Goal: Task Accomplishment & Management: Use online tool/utility

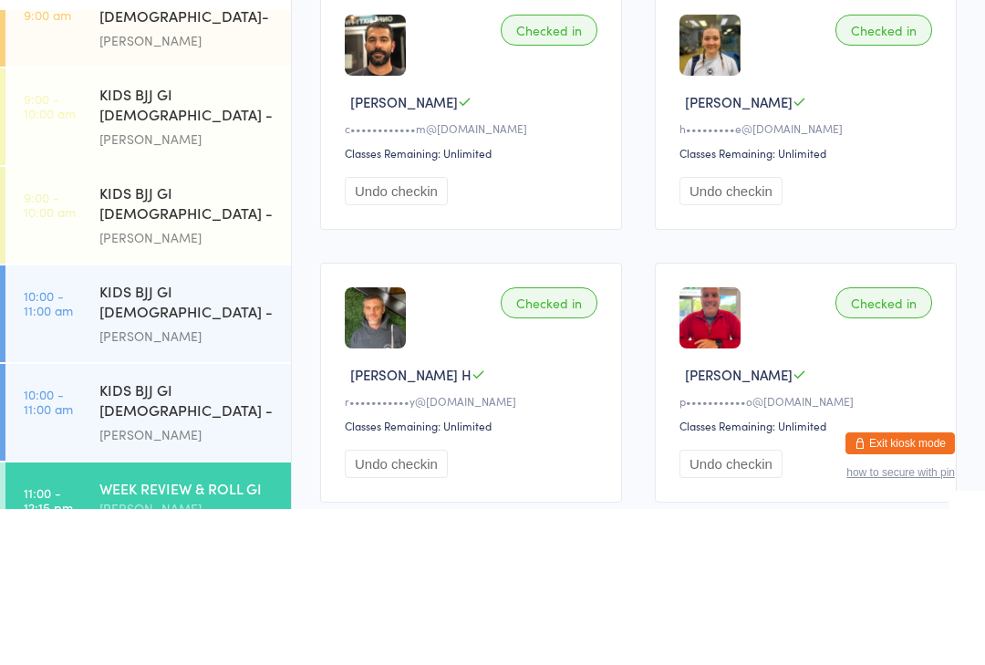
scroll to position [232, 0]
click at [117, 536] on div "KIDS BJJ GI [DEMOGRAPHIC_DATA] - Level 2" at bounding box center [187, 558] width 176 height 45
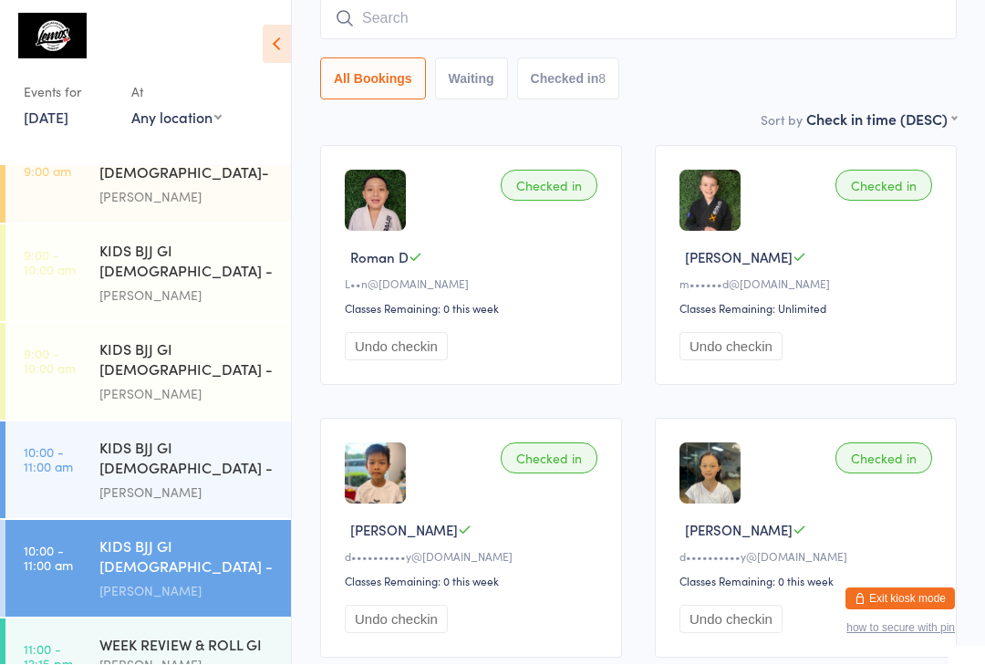
scroll to position [1, 0]
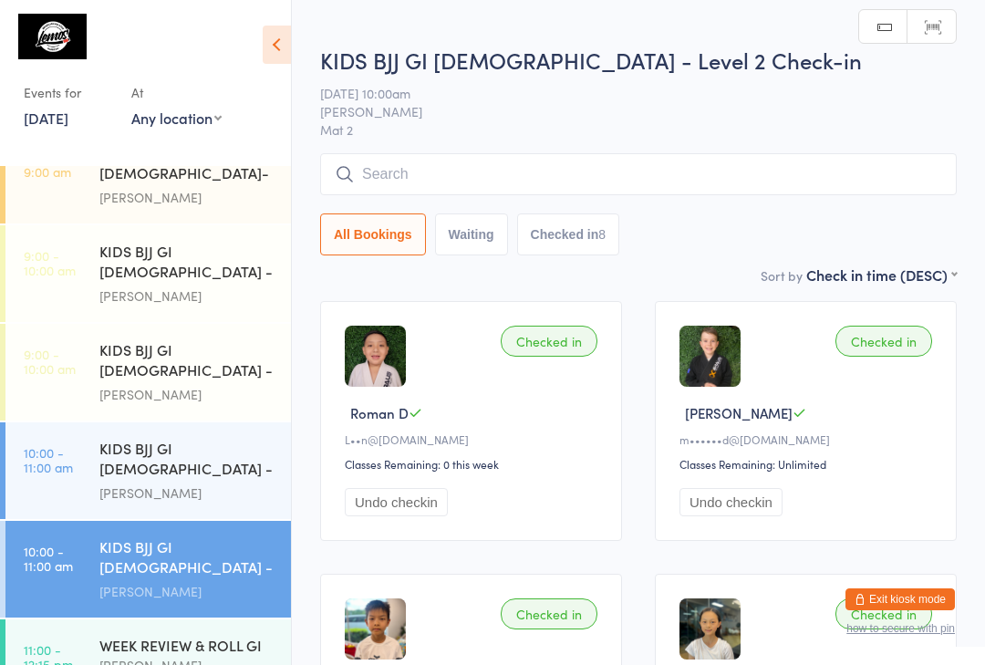
click at [409, 156] on input "search" at bounding box center [638, 174] width 636 height 42
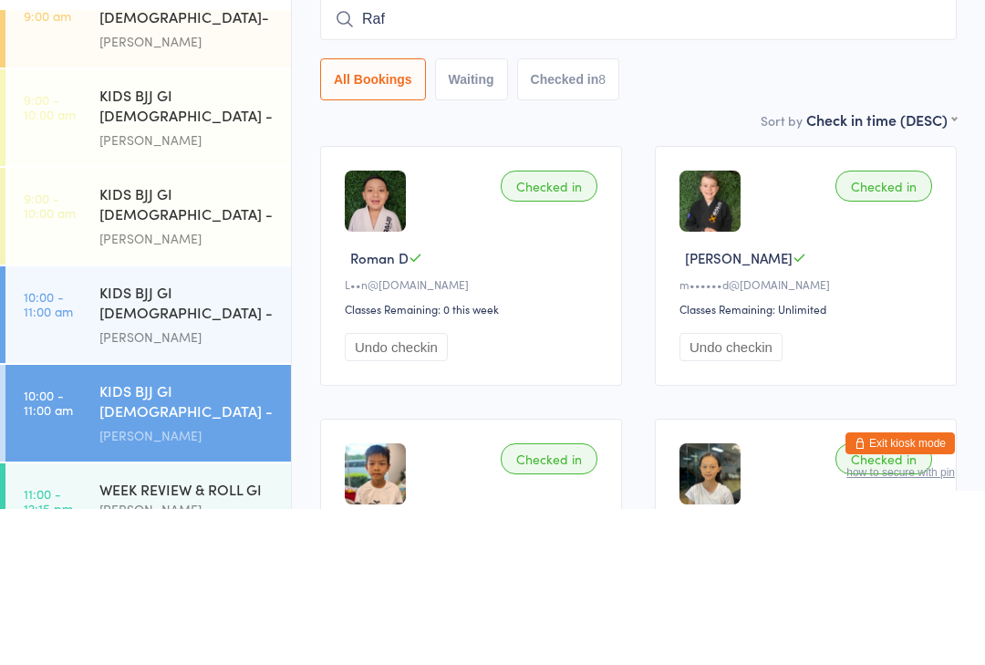
type input "Raff"
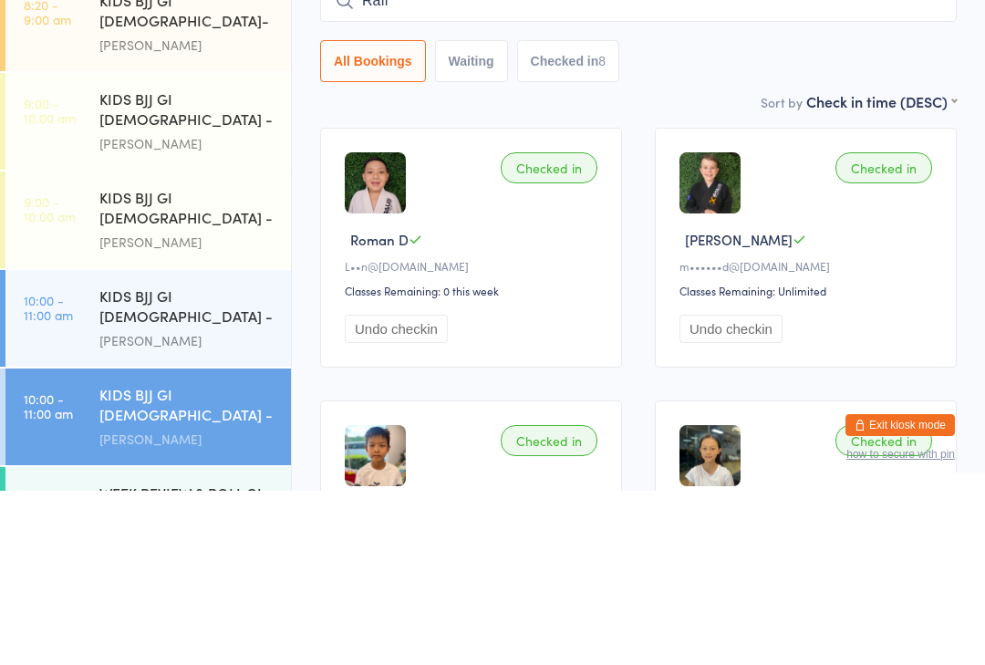
scroll to position [200, 0]
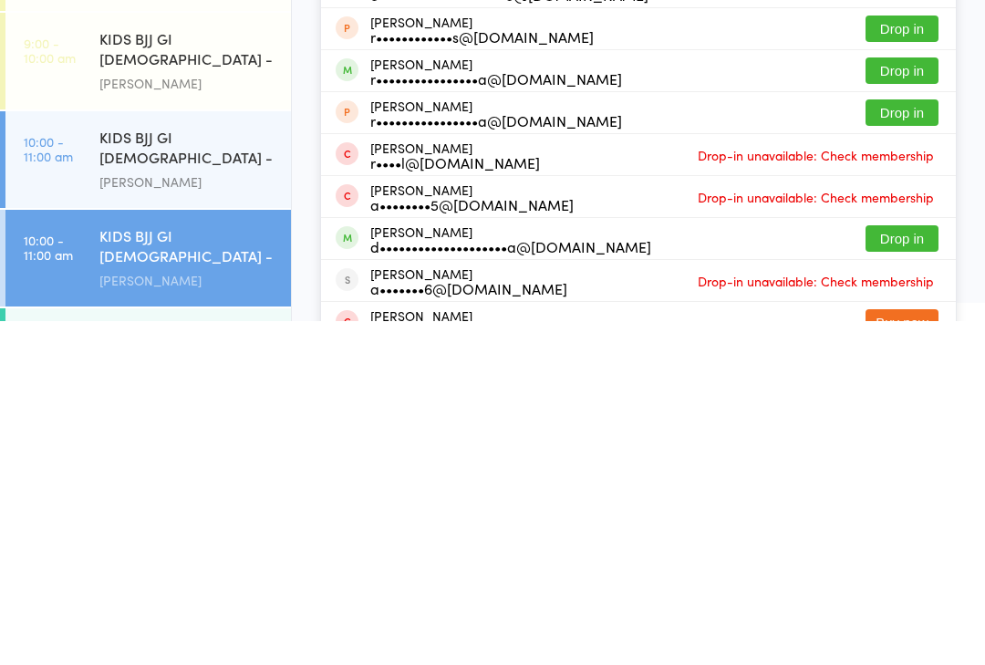
click at [150, 470] on div "KIDS BJJ GI [DEMOGRAPHIC_DATA] - Level 1" at bounding box center [187, 492] width 176 height 45
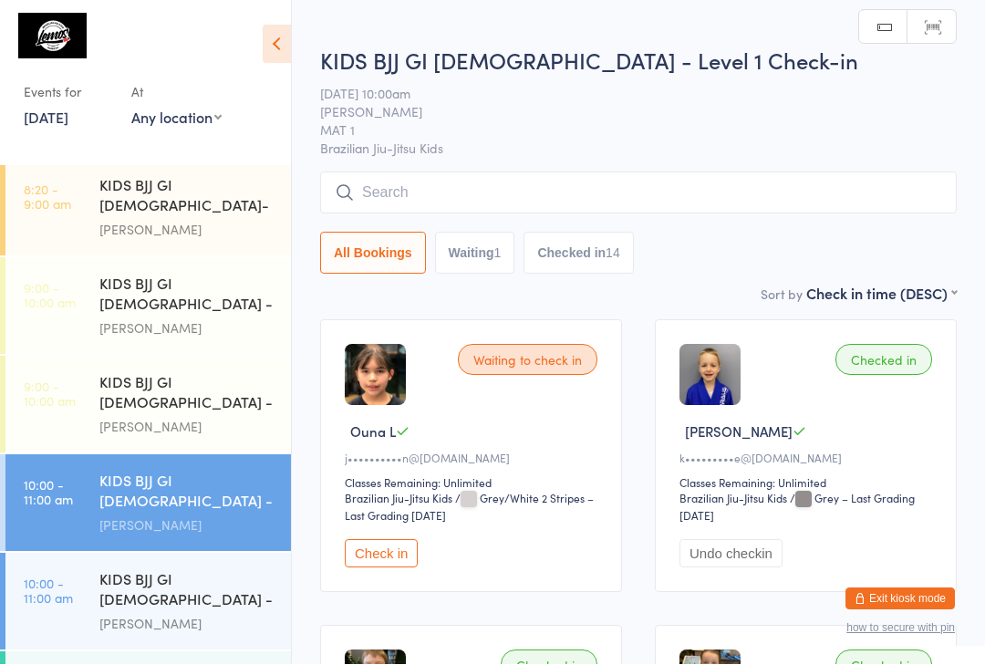
scroll to position [1, 0]
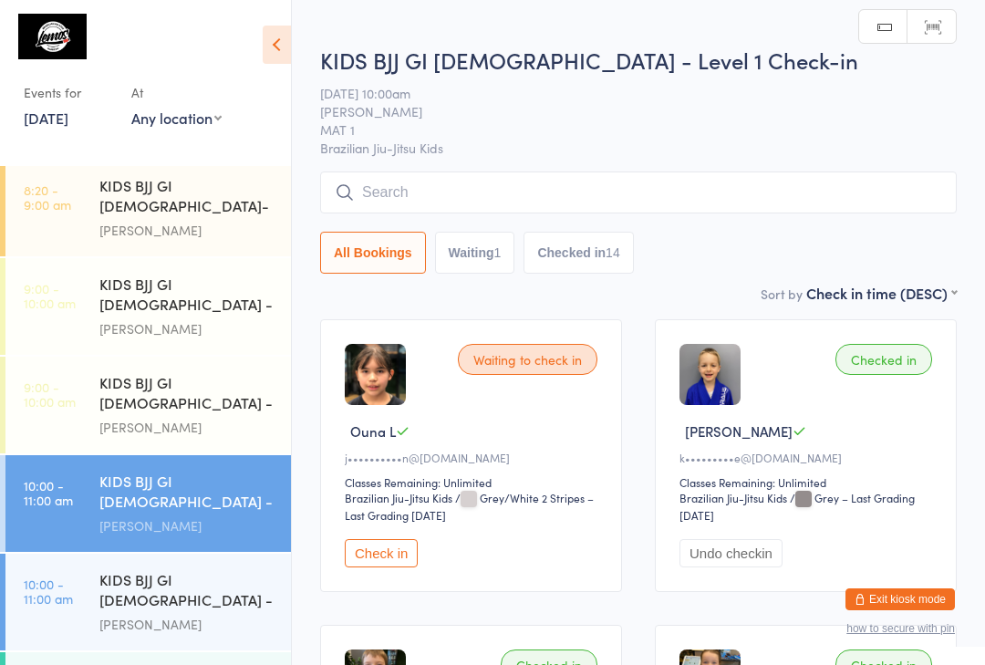
click at [397, 197] on input "search" at bounding box center [638, 192] width 636 height 42
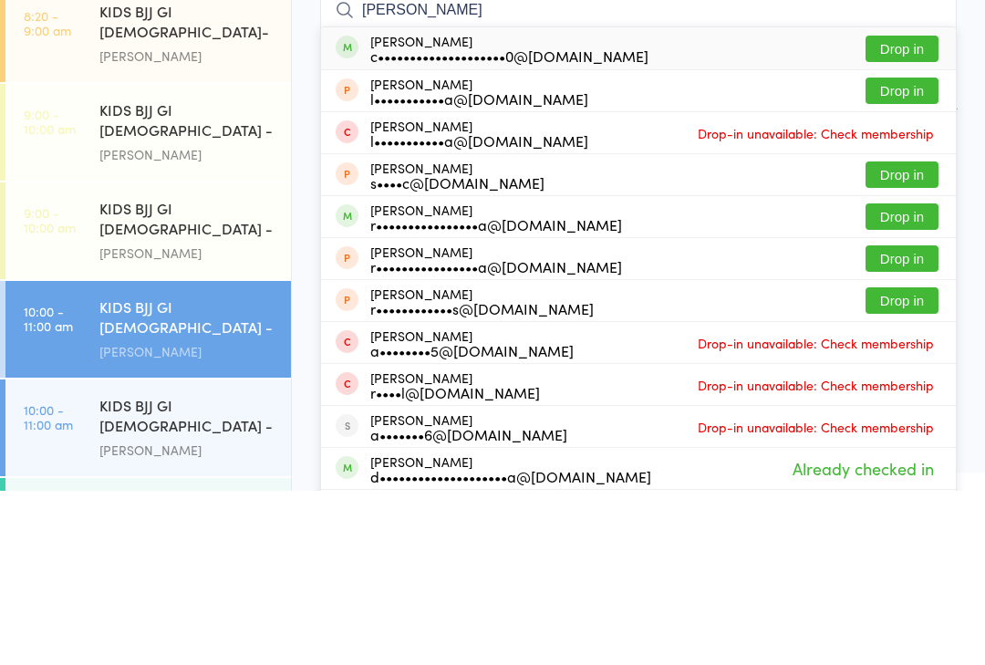
type input "[PERSON_NAME]"
click at [891, 210] on button "Drop in" at bounding box center [901, 223] width 73 height 26
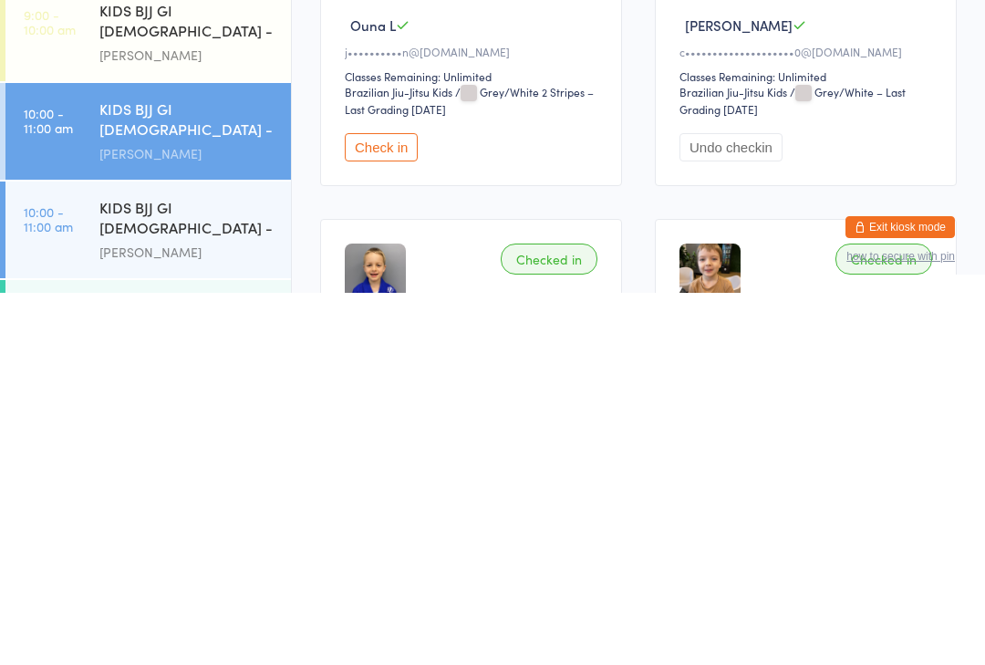
scroll to position [46, 0]
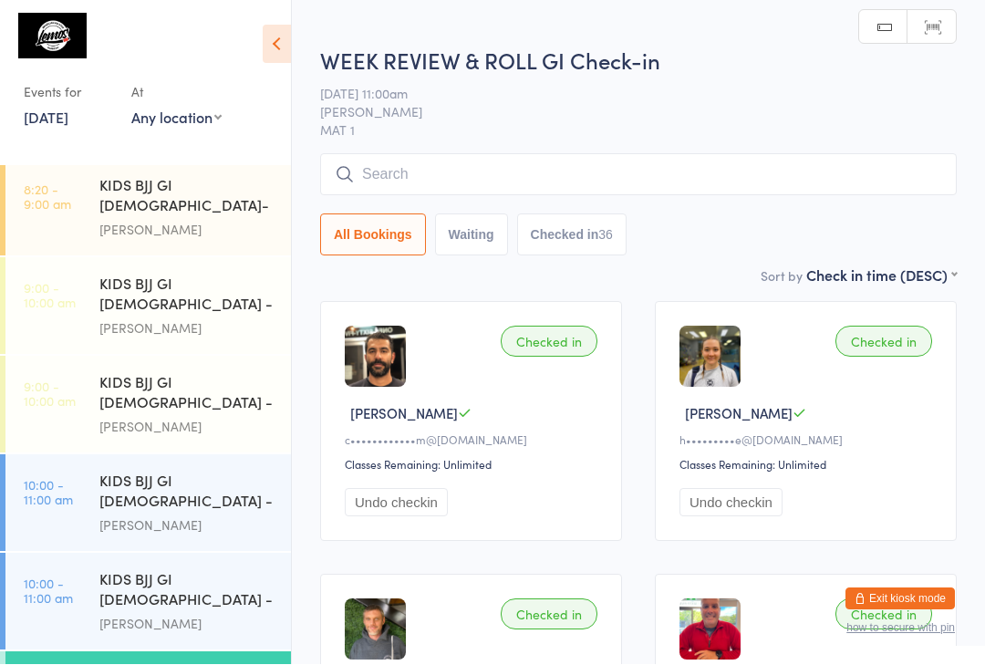
scroll to position [1, 0]
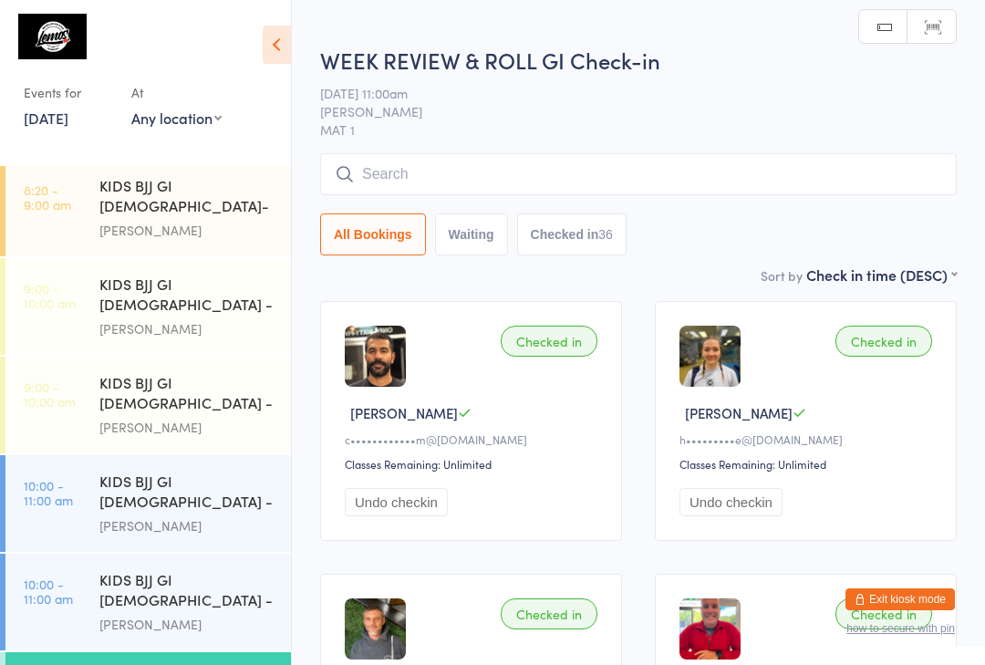
click at [390, 176] on input "search" at bounding box center [638, 174] width 636 height 42
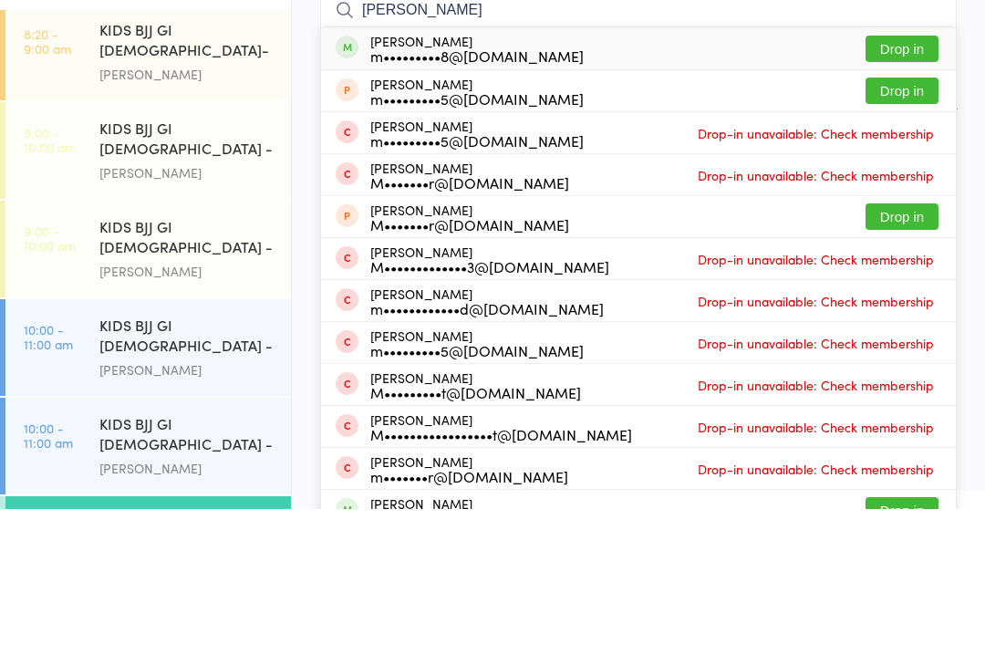
type input "[PERSON_NAME]"
click at [883, 191] on button "Drop in" at bounding box center [901, 204] width 73 height 26
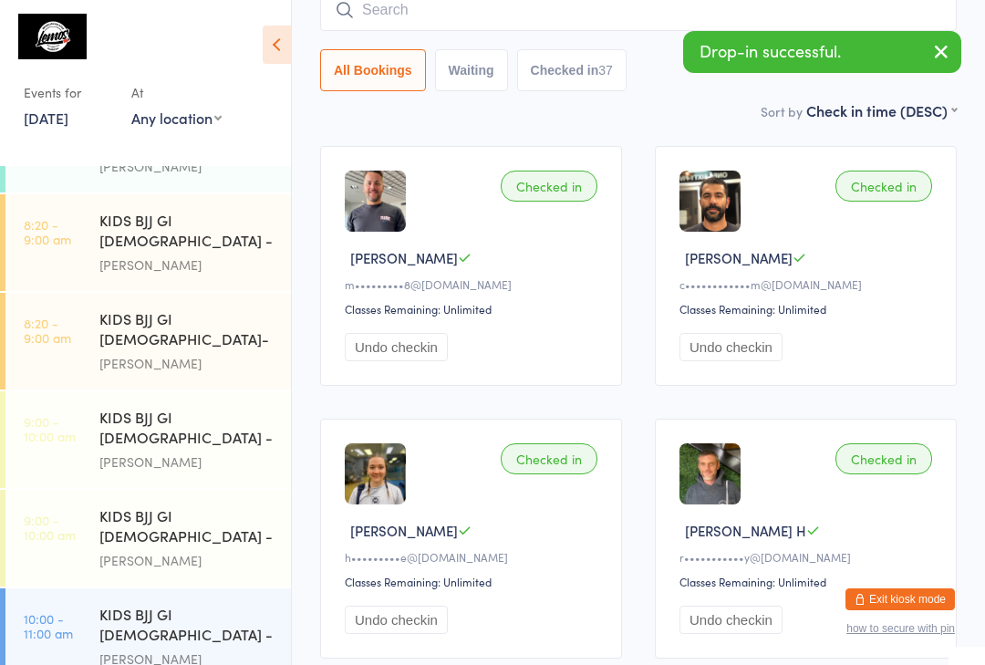
scroll to position [57, 0]
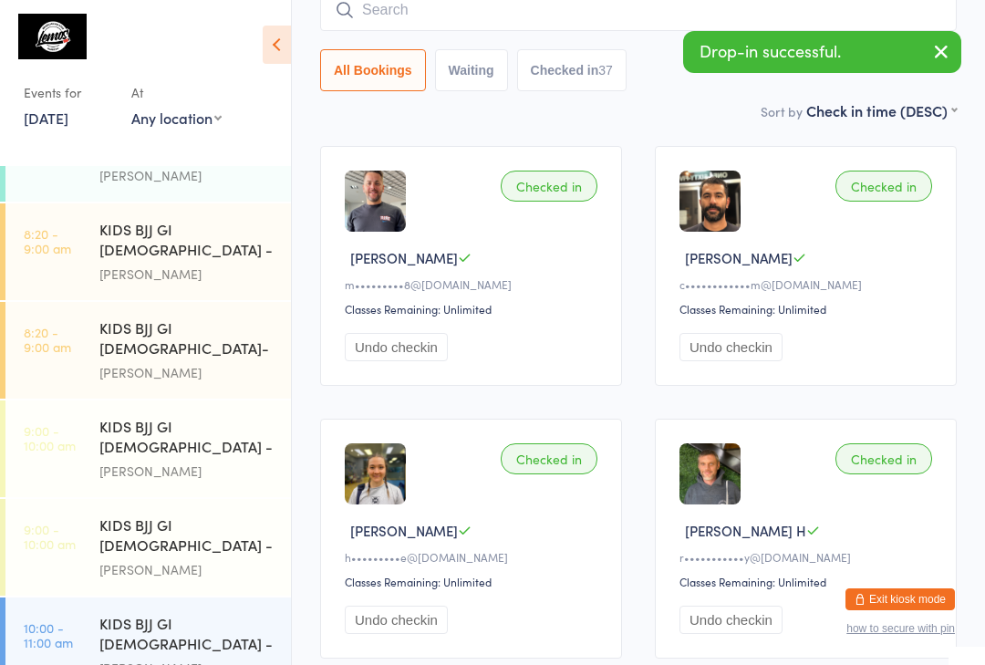
click at [160, 416] on div "KIDS BJJ GI [DEMOGRAPHIC_DATA] - Level 1" at bounding box center [187, 438] width 176 height 45
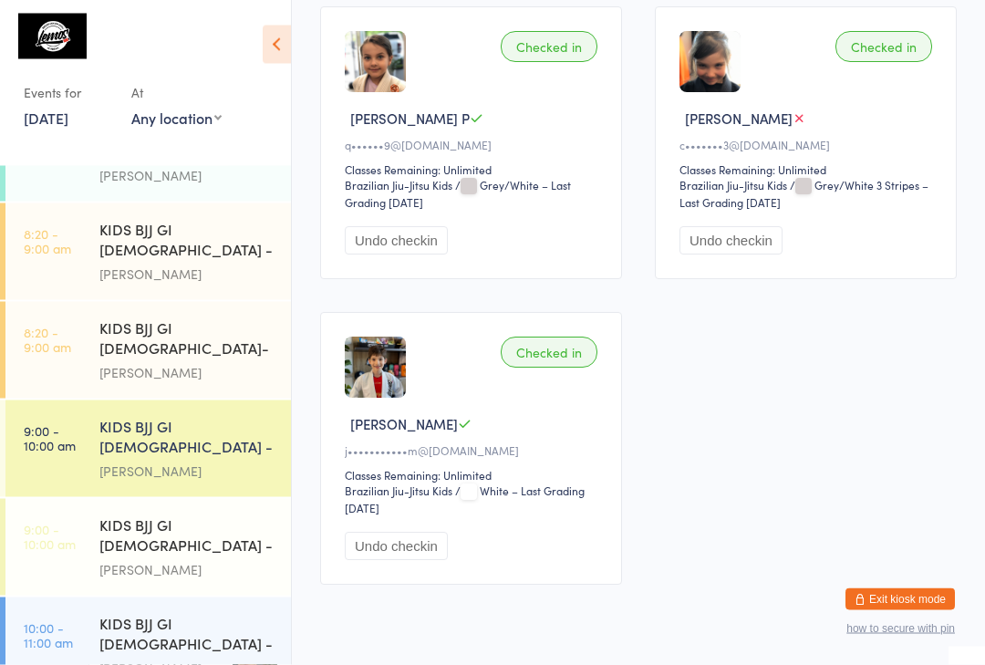
scroll to position [1294, 0]
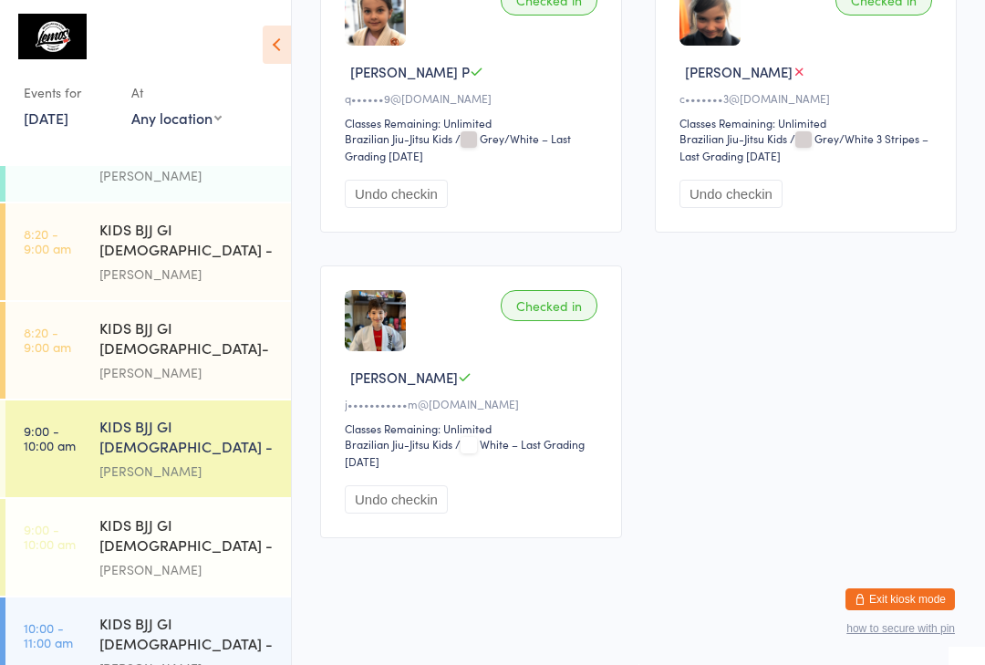
click at [195, 514] on div "KIDS BJJ GI [DEMOGRAPHIC_DATA] - Level 2" at bounding box center [187, 536] width 176 height 45
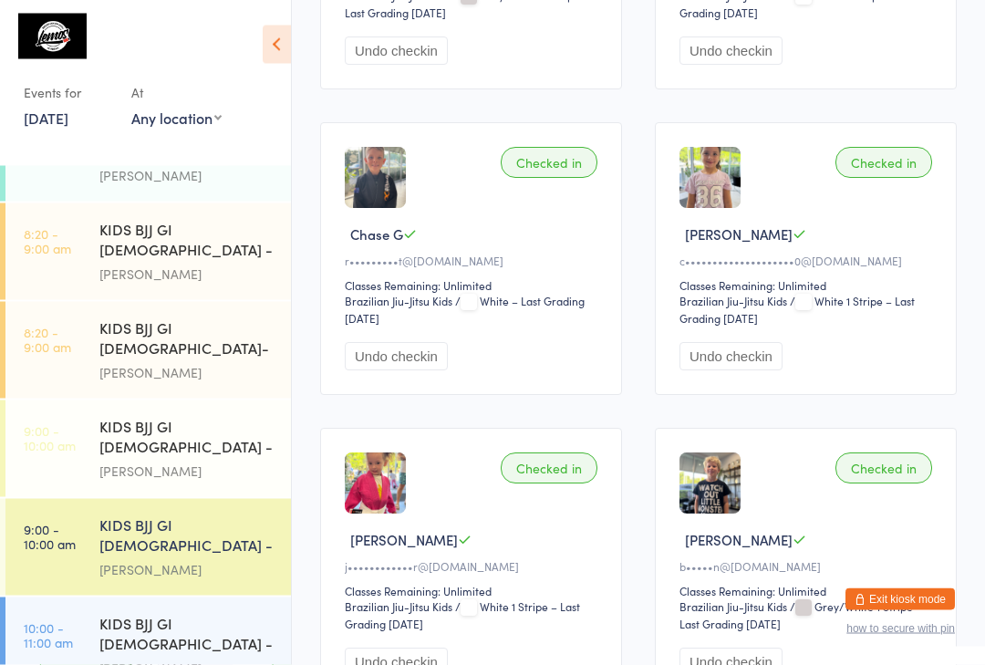
scroll to position [1726, 0]
click at [203, 317] on div "KIDS BJJ GI [DEMOGRAPHIC_DATA]- Level 2" at bounding box center [187, 339] width 176 height 45
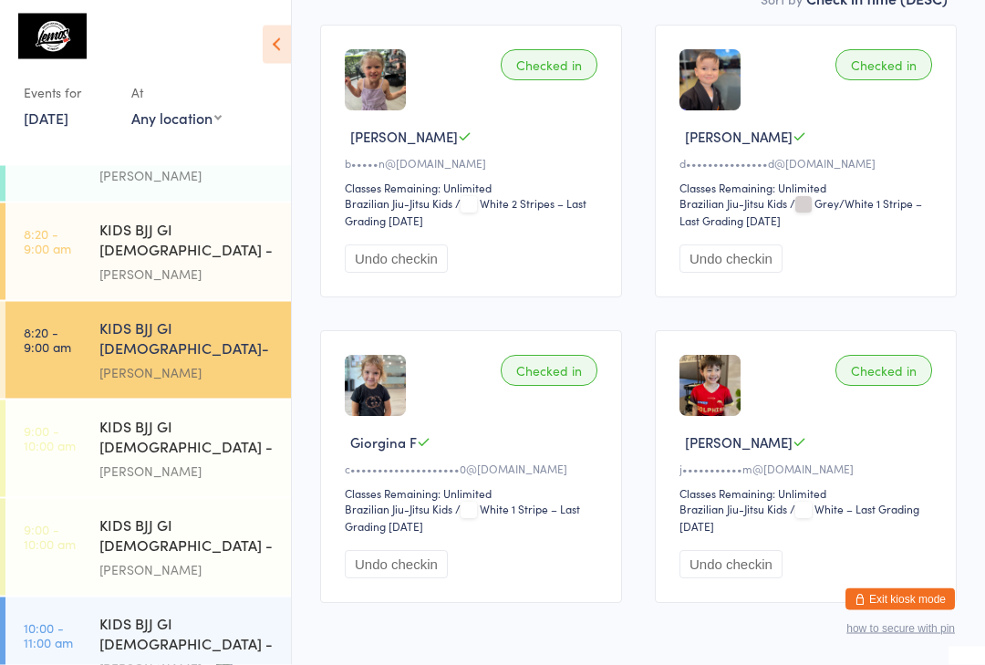
scroll to position [357, 0]
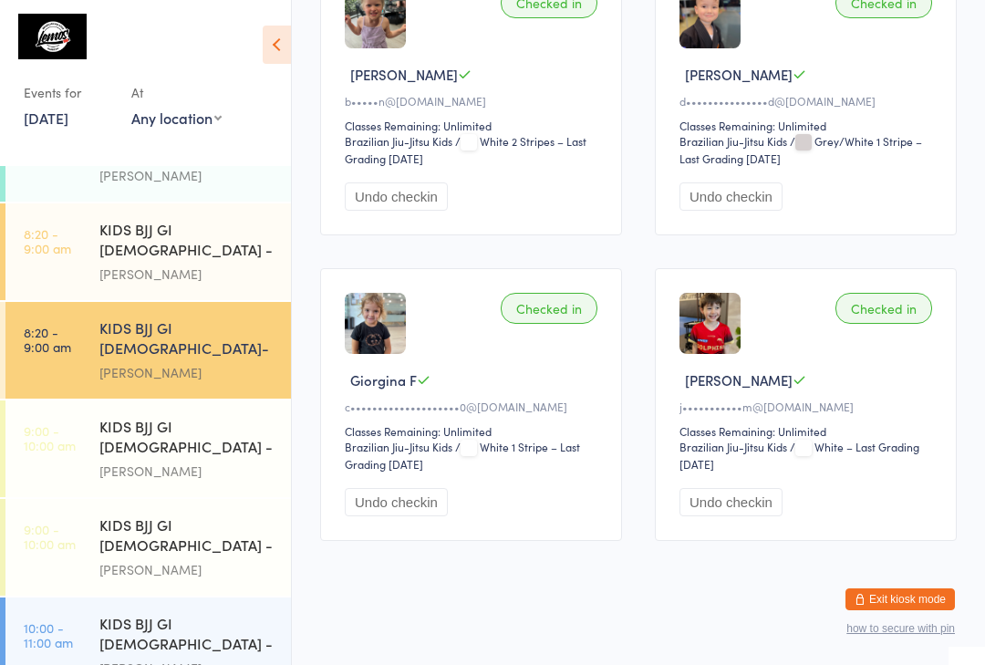
click at [155, 613] on div "KIDS BJJ GI [DEMOGRAPHIC_DATA] - Level 1" at bounding box center [187, 635] width 176 height 45
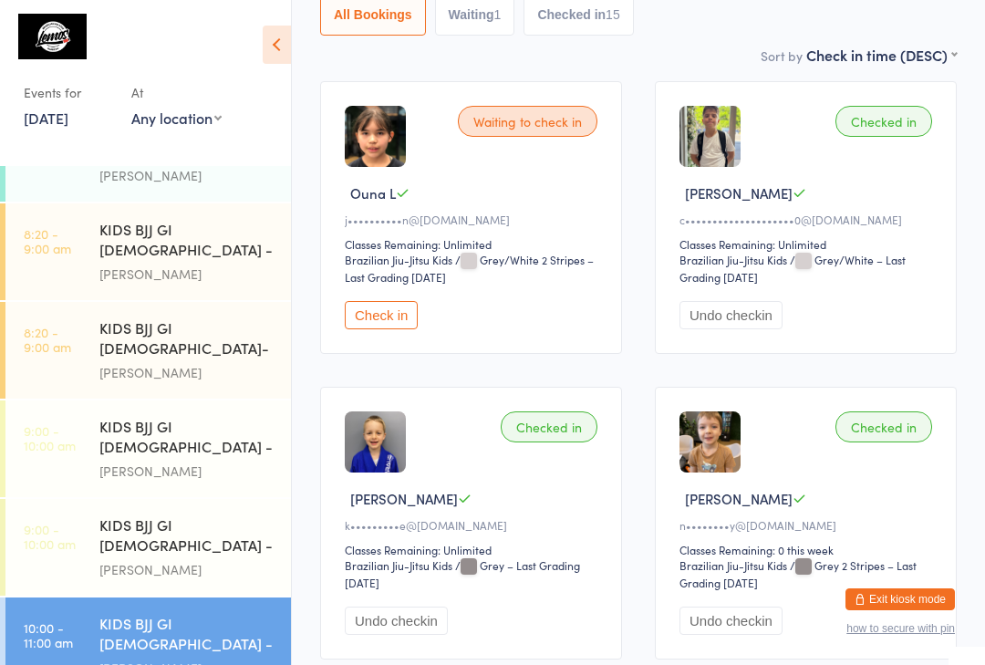
scroll to position [240, 0]
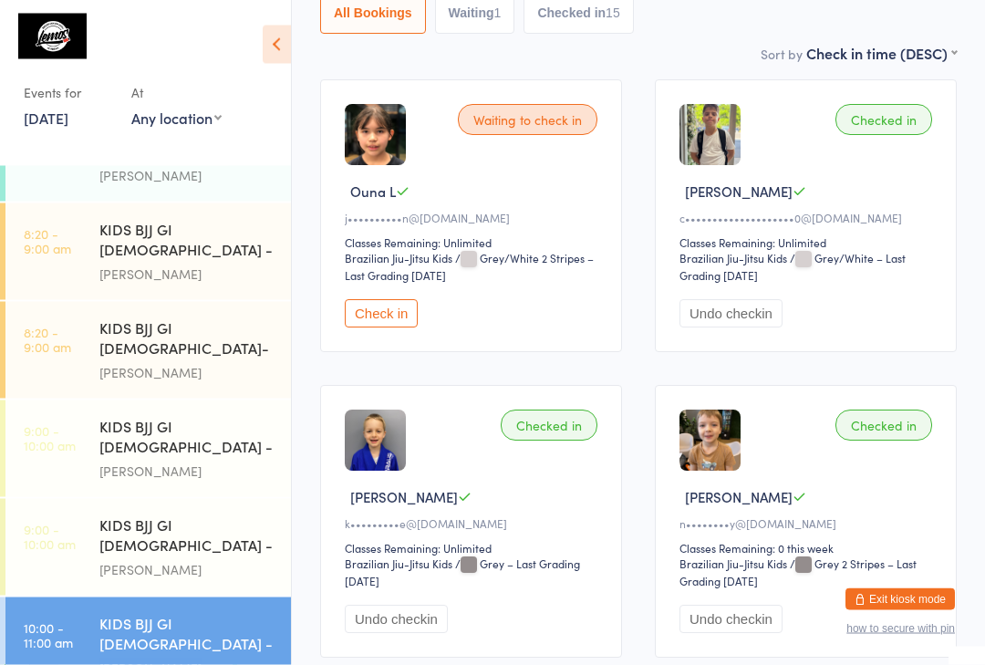
click at [149, 221] on div "KIDS BJJ GI [DEMOGRAPHIC_DATA] - Level 1" at bounding box center [187, 241] width 176 height 45
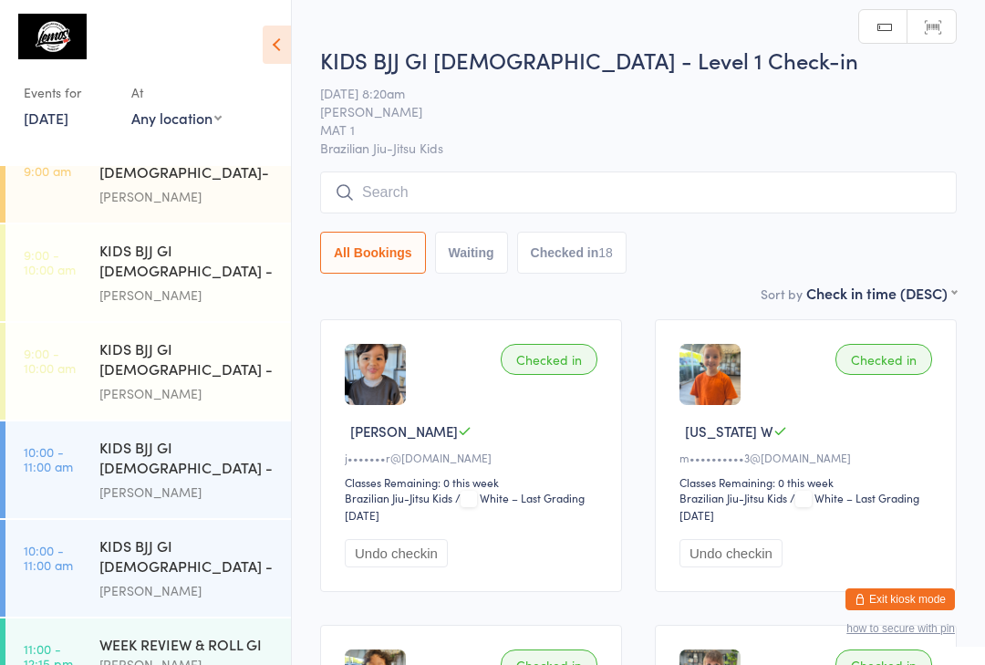
scroll to position [232, 0]
click at [105, 634] on div "WEEK REVIEW & ROLL GI" at bounding box center [187, 644] width 176 height 20
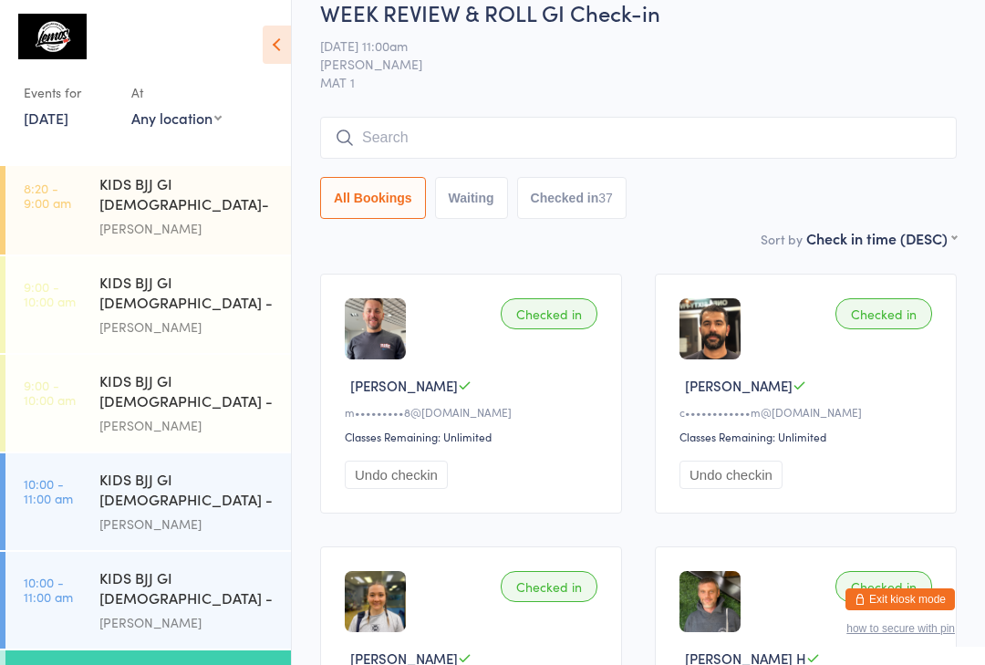
scroll to position [200, 0]
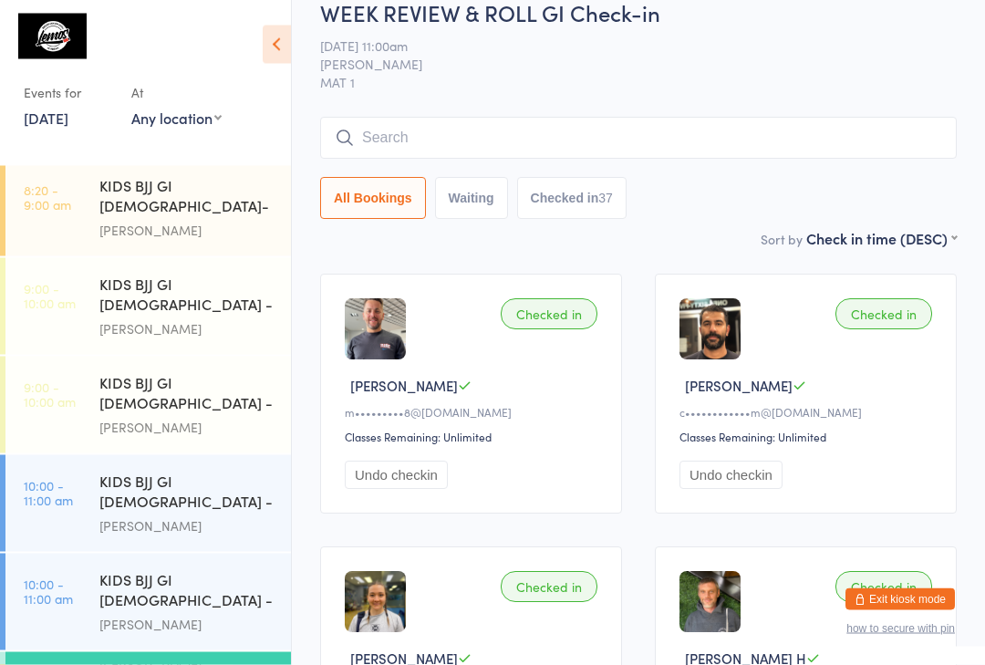
click at [802, 173] on div "All Bookings Waiting Checked in 37" at bounding box center [638, 169] width 636 height 102
click at [790, 145] on input "search" at bounding box center [638, 138] width 636 height 42
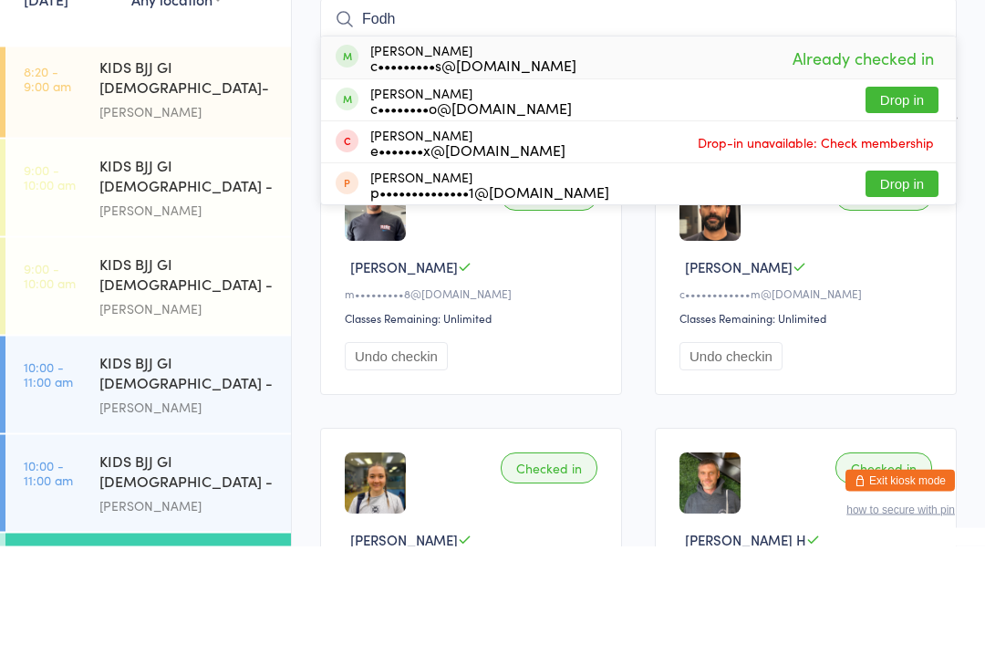
scroll to position [147, 0]
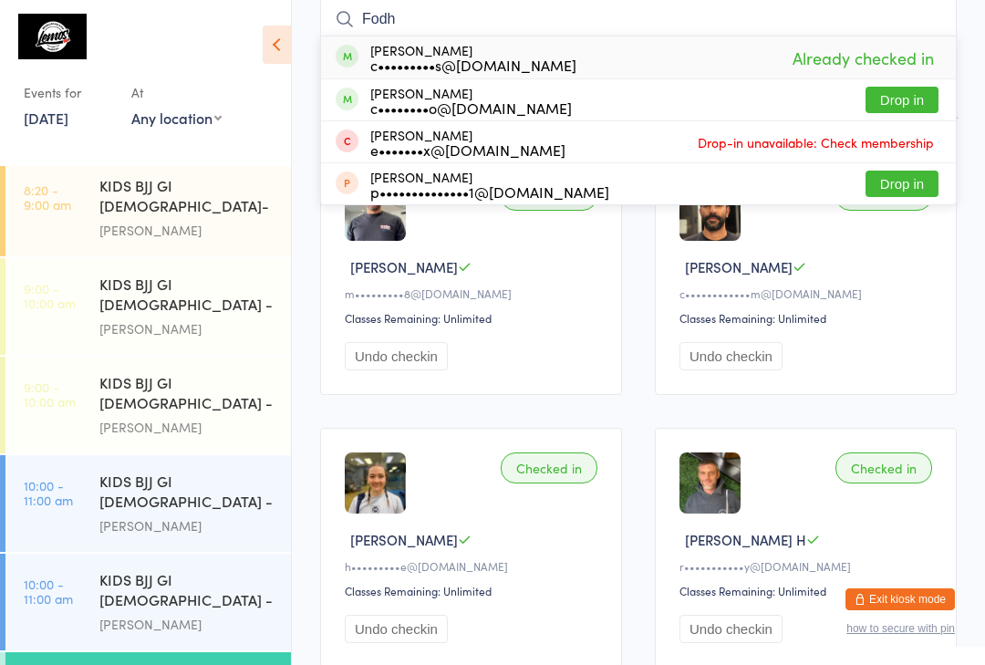
click at [654, 26] on input "Fodh" at bounding box center [638, 19] width 636 height 42
type input "F"
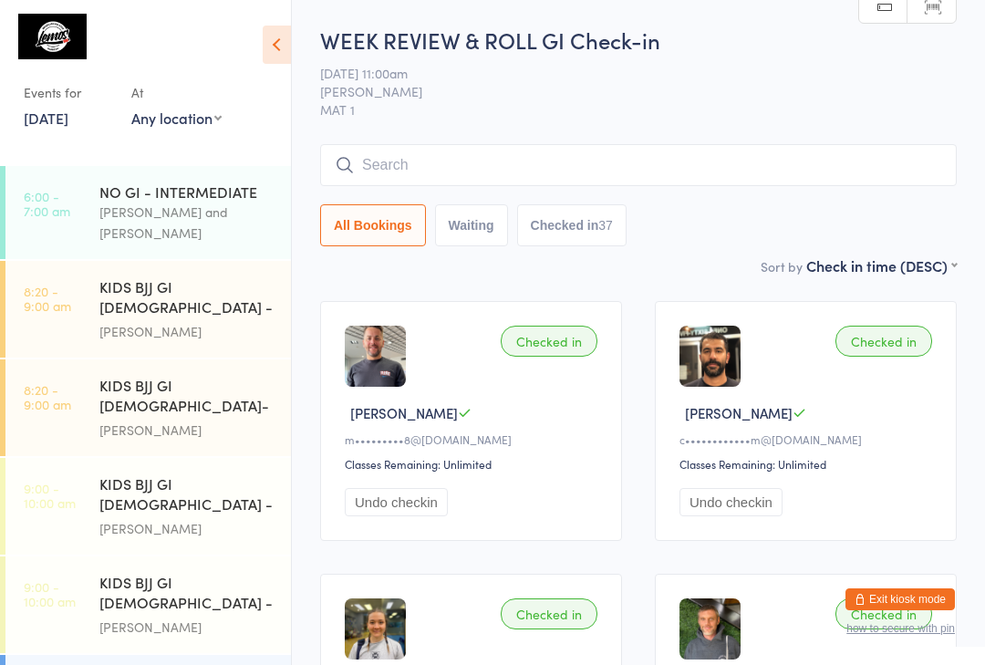
click at [139, 215] on div "[PERSON_NAME] and [PERSON_NAME]" at bounding box center [187, 222] width 176 height 42
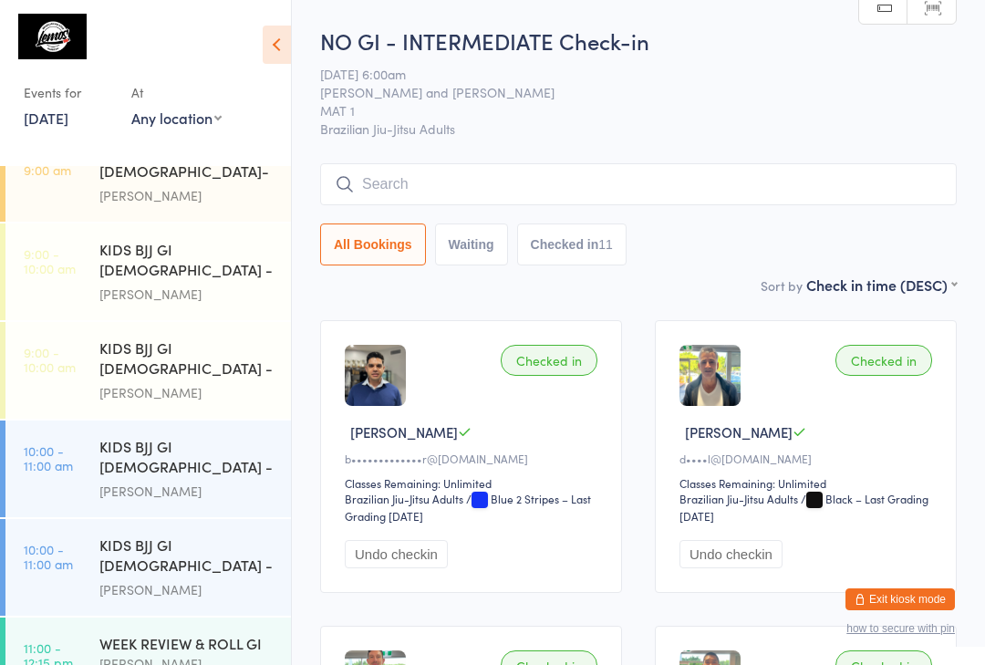
scroll to position [232, 0]
click at [101, 655] on div "[PERSON_NAME]" at bounding box center [187, 665] width 176 height 21
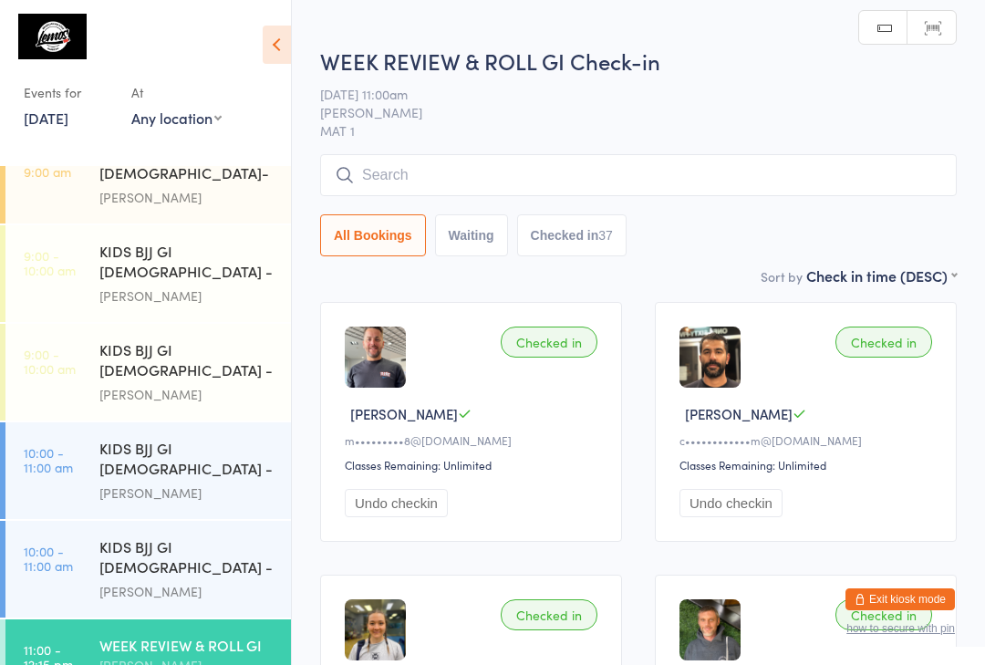
click at [367, 182] on input "search" at bounding box center [638, 175] width 636 height 42
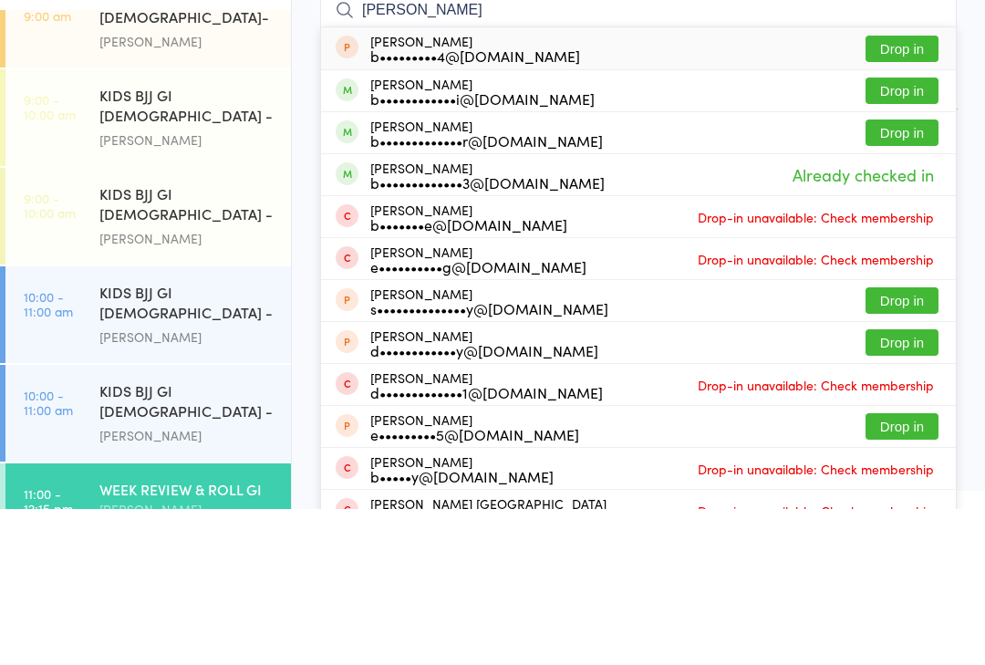
type input "[PERSON_NAME]"
click at [899, 275] on button "Drop in" at bounding box center [901, 288] width 73 height 26
